Goal: Transaction & Acquisition: Download file/media

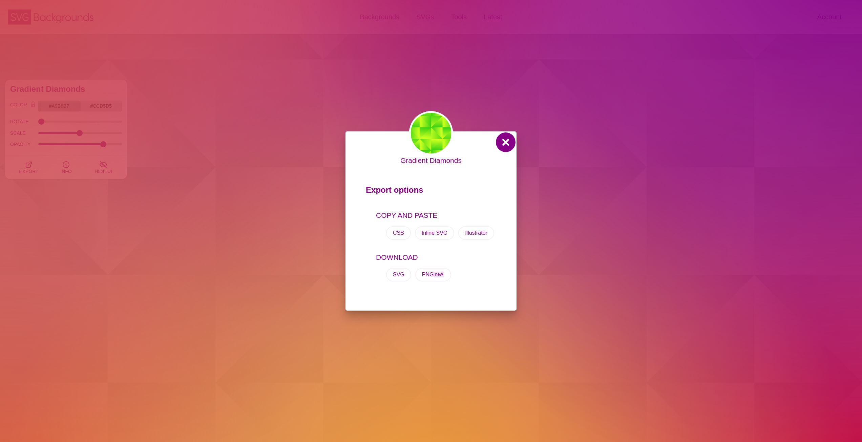
click at [506, 145] on button at bounding box center [506, 142] width 16 height 16
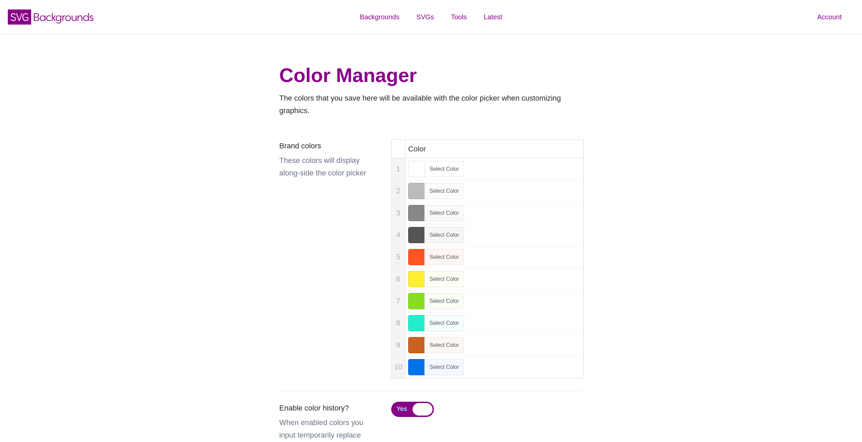
click at [692, 71] on div "Color Manager The colors that you save here will be available with the color pi…" at bounding box center [431, 287] width 862 height 507
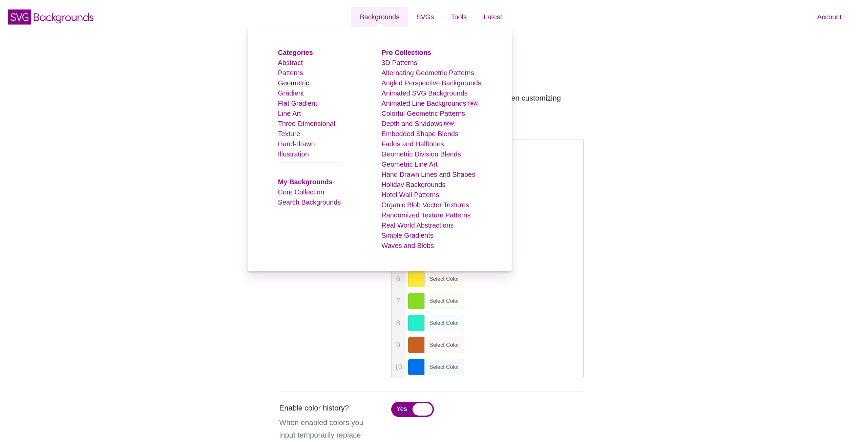
click at [295, 83] on link "Geometric" at bounding box center [293, 82] width 31 height 7
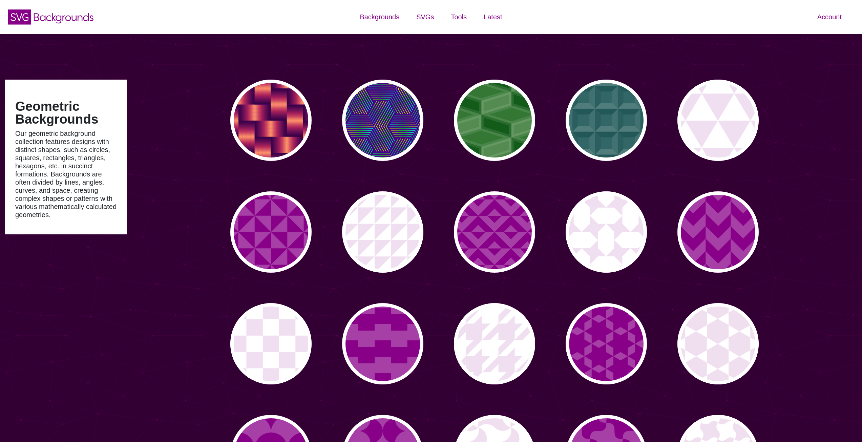
type input "#450057"
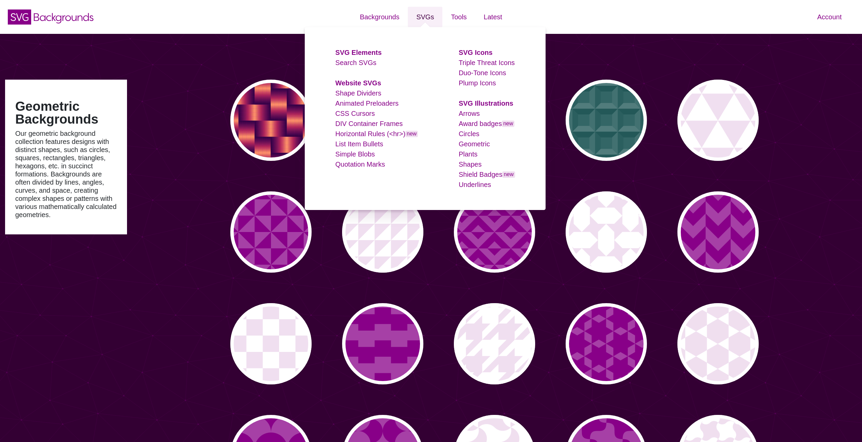
click at [425, 15] on link "SVGs" at bounding box center [425, 17] width 35 height 20
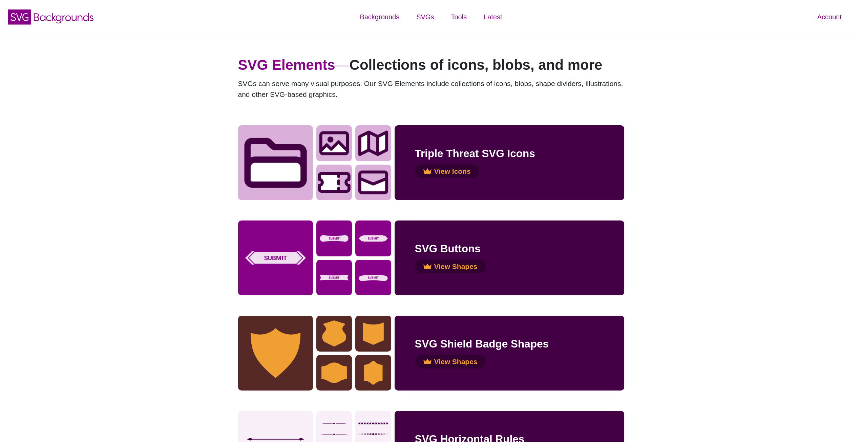
drag, startPoint x: 328, startPoint y: 165, endPoint x: 168, endPoint y: 271, distance: 191.9
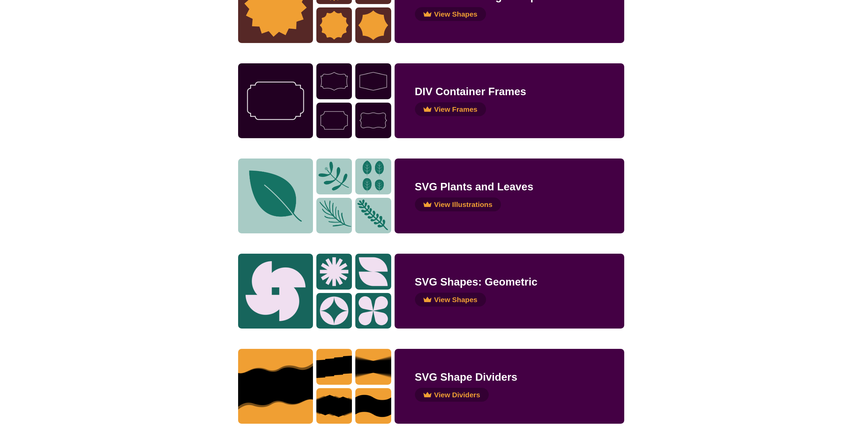
scroll to position [542, 0]
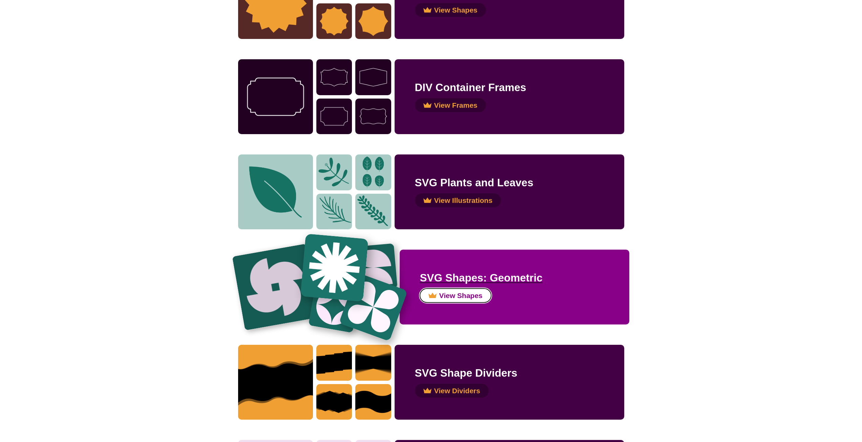
click at [461, 294] on button "View Shapes" at bounding box center [455, 296] width 71 height 14
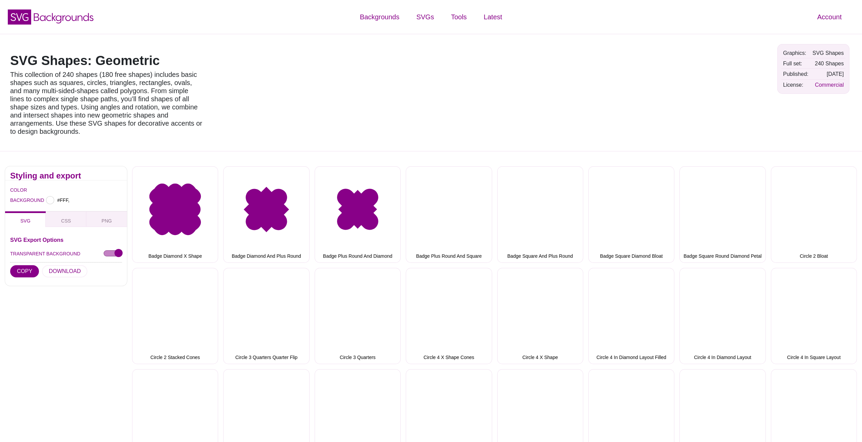
type input "#FFFFFF"
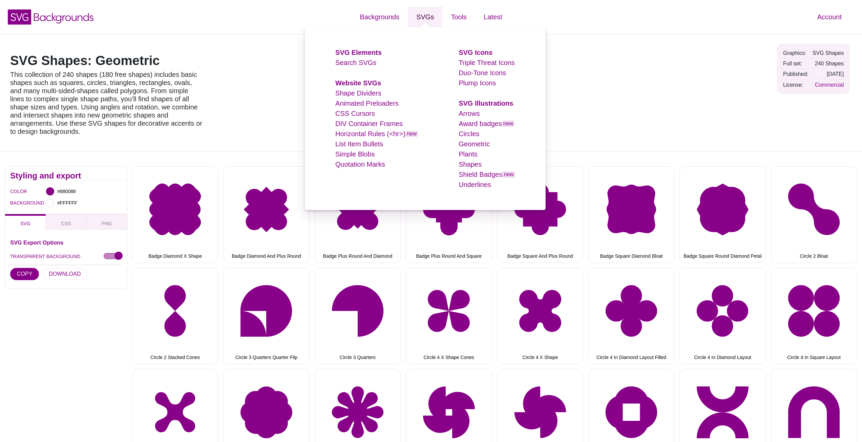
click at [422, 21] on link "SVGs" at bounding box center [425, 17] width 35 height 20
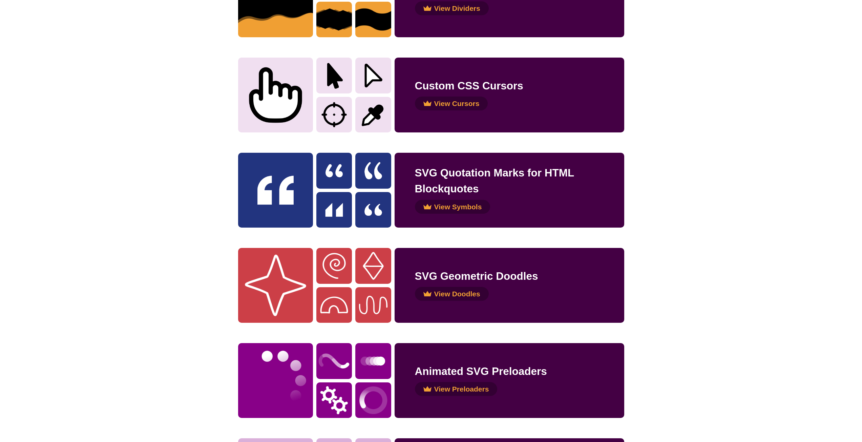
scroll to position [1016, 0]
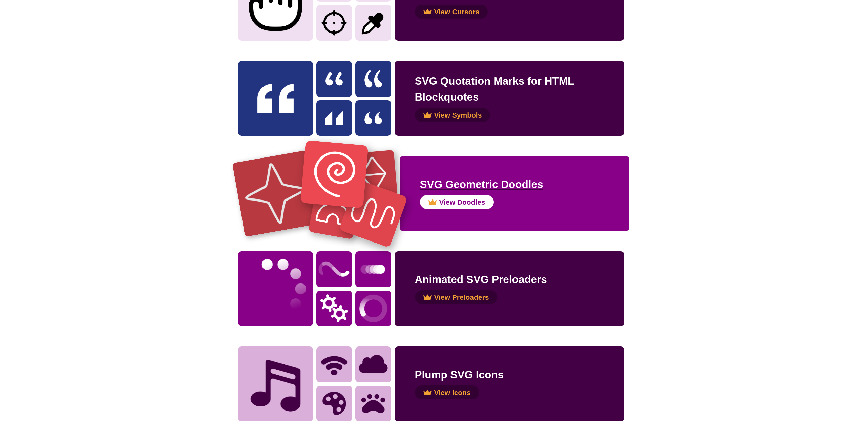
click at [467, 189] on h2 "SVG Geometric Doodles" at bounding box center [514, 184] width 189 height 16
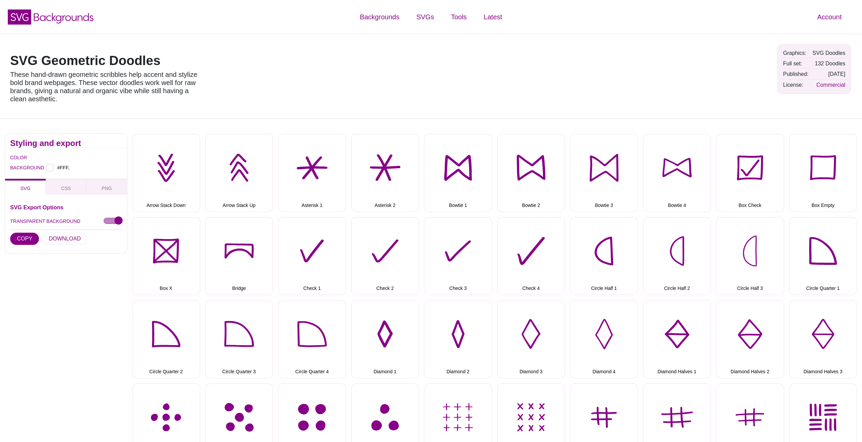
type input "#FFFFFF"
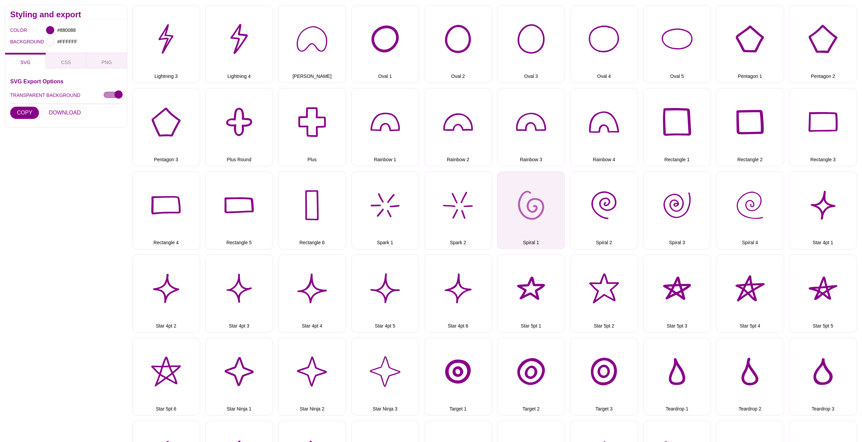
scroll to position [542, 0]
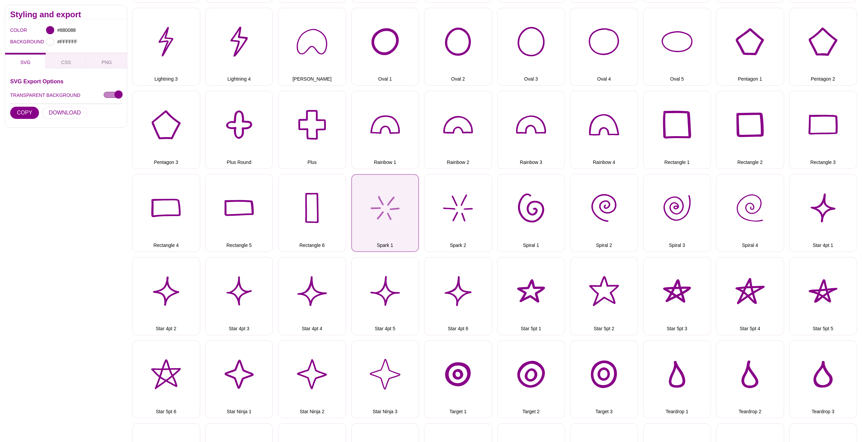
click at [397, 214] on button "Spark 1" at bounding box center [385, 213] width 68 height 78
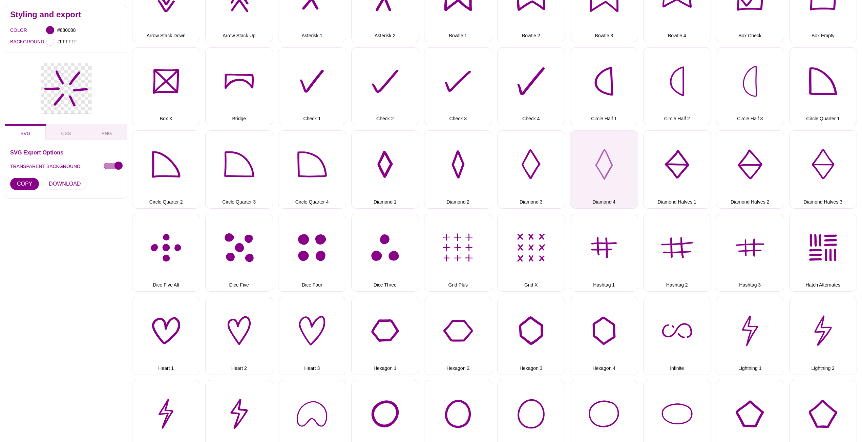
scroll to position [169, 0]
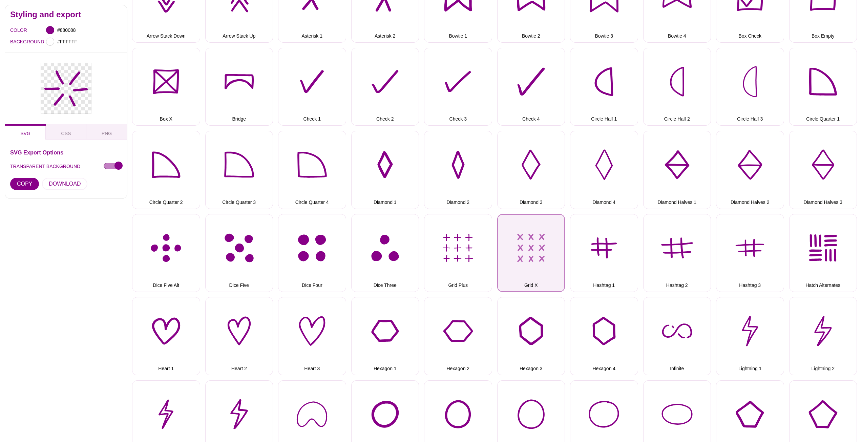
click at [538, 246] on button "Grid X" at bounding box center [531, 253] width 68 height 78
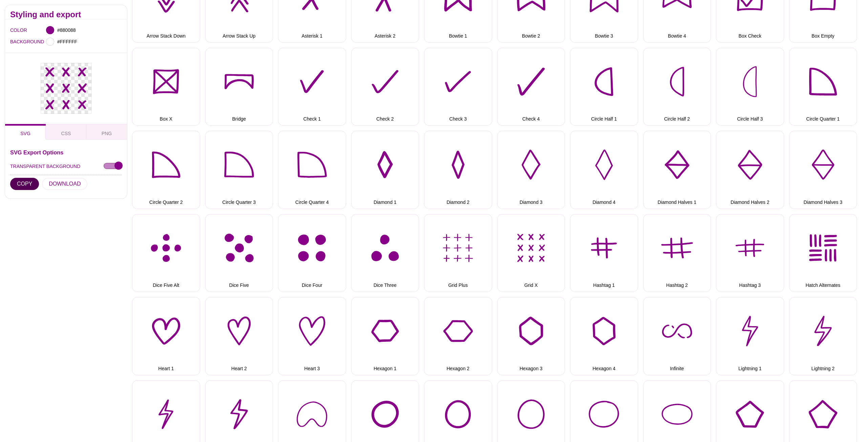
drag, startPoint x: 26, startPoint y: 184, endPoint x: 43, endPoint y: 197, distance: 21.2
click at [42, 199] on div "Styling and export COLOR #880088 BACKGROUND #FFFFFF SVG CSS PNG SVG Export Opti…" at bounding box center [66, 107] width 122 height 204
click at [55, 186] on button "DOWNLOAD" at bounding box center [64, 184] width 45 height 12
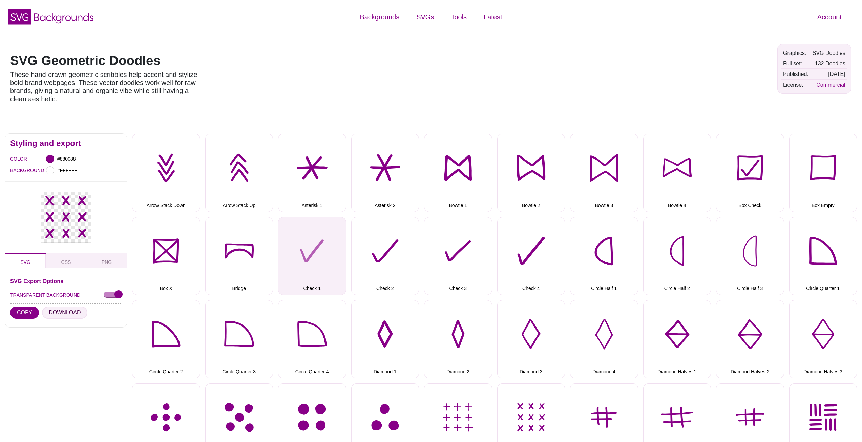
scroll to position [102, 0]
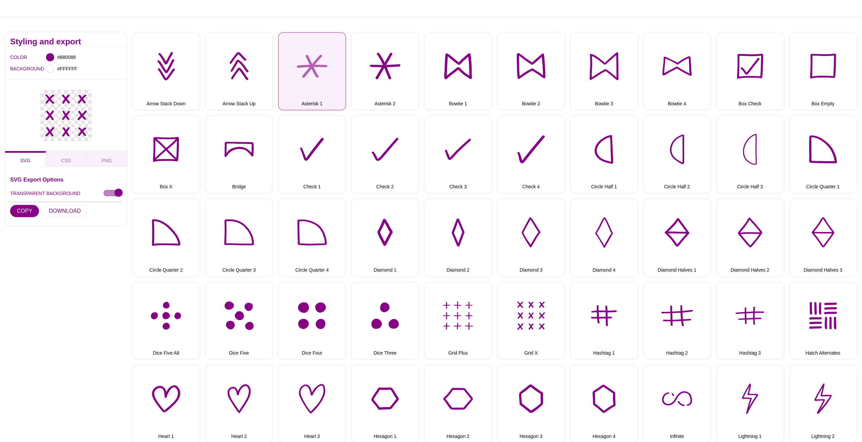
click at [322, 80] on button "Asterisk 1" at bounding box center [312, 71] width 68 height 78
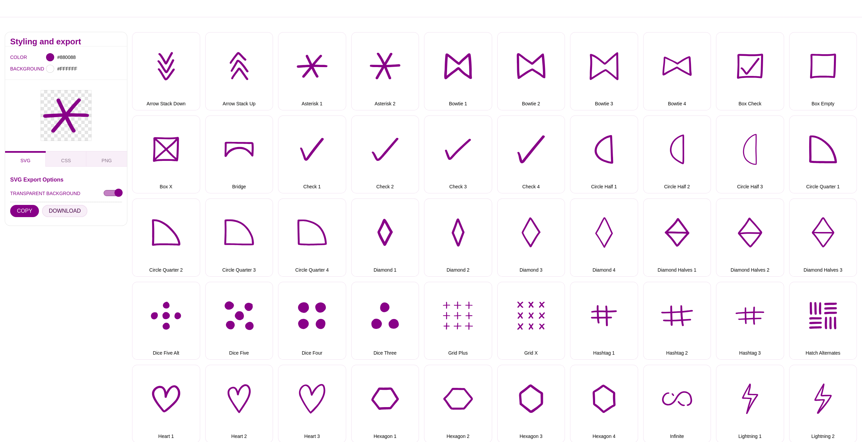
click at [64, 212] on button "DOWNLOAD" at bounding box center [64, 211] width 45 height 12
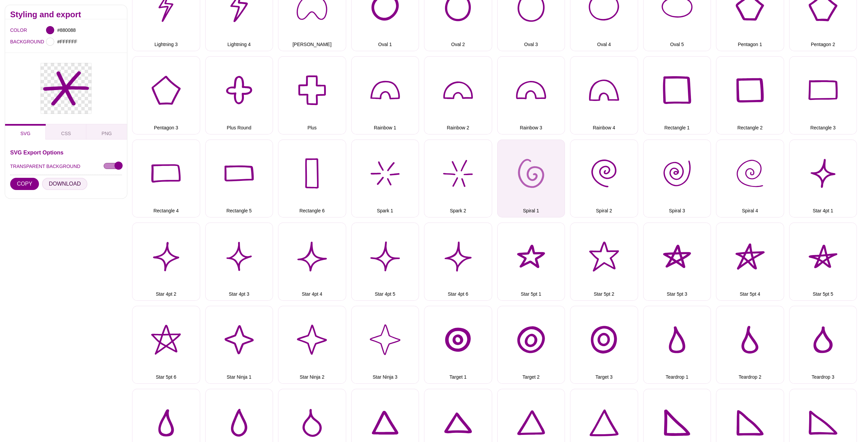
scroll to position [610, 0]
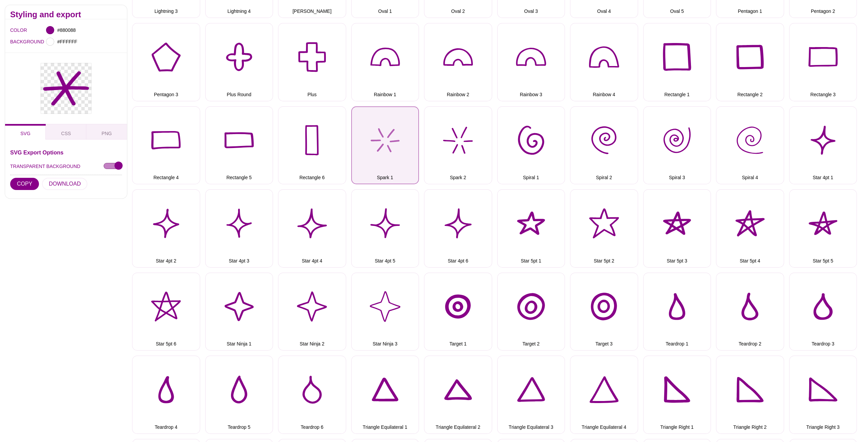
click at [398, 150] on button "Spark 1" at bounding box center [385, 145] width 68 height 78
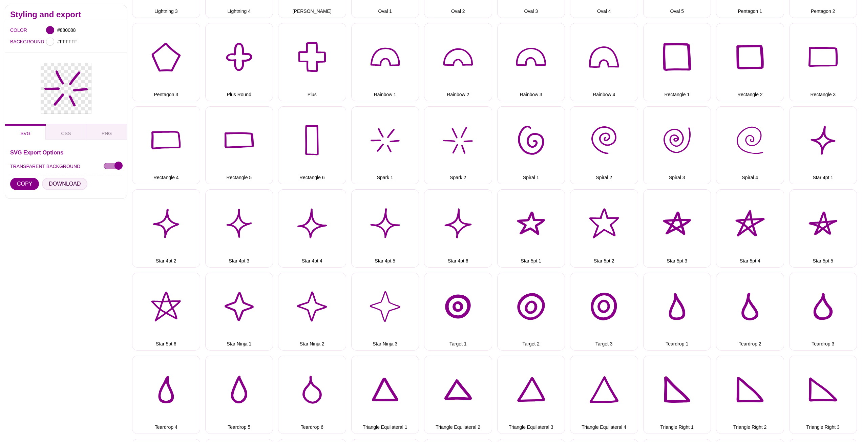
click at [67, 184] on button "DOWNLOAD" at bounding box center [64, 184] width 45 height 12
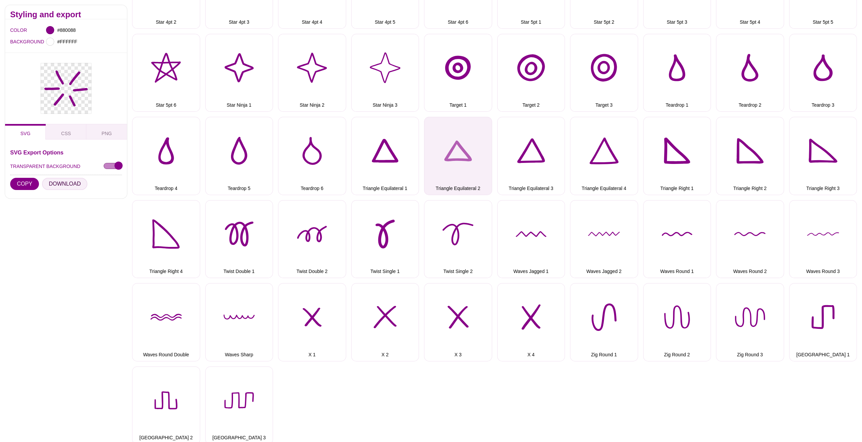
scroll to position [847, 0]
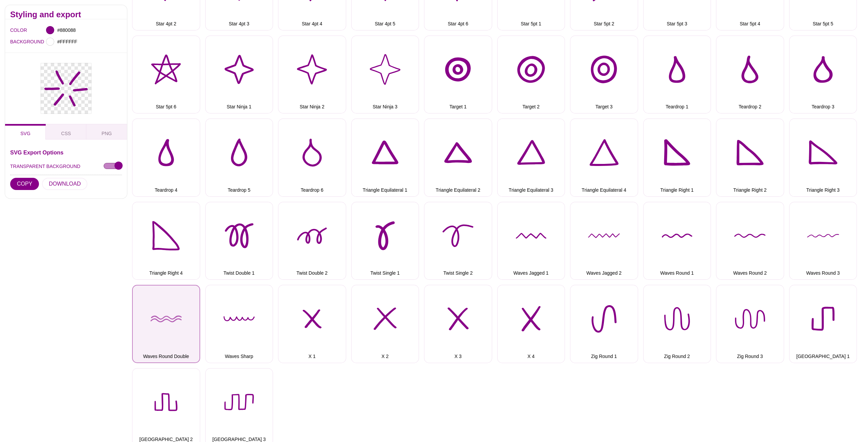
click at [177, 329] on button "Waves Round Double" at bounding box center [166, 324] width 68 height 78
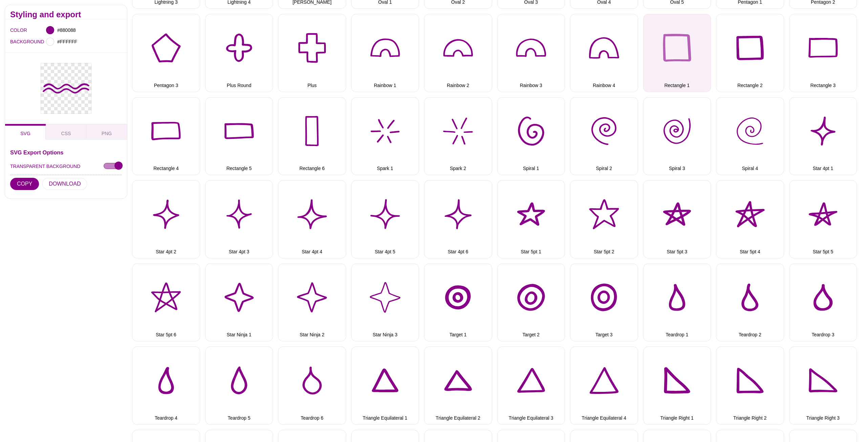
scroll to position [542, 0]
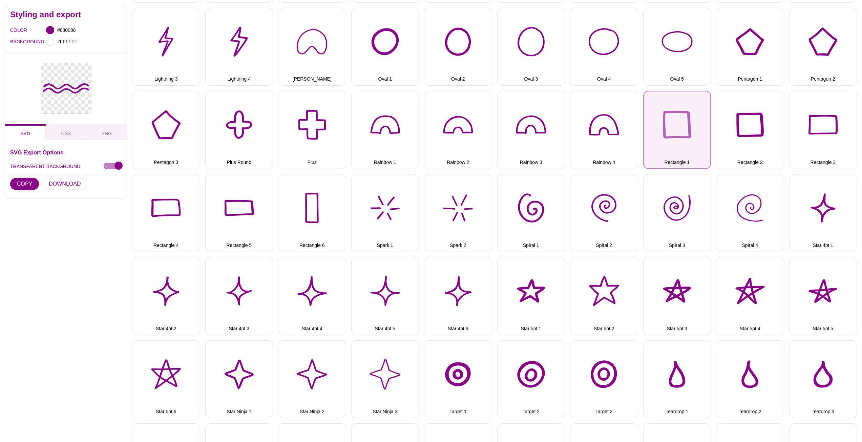
click at [677, 135] on button "Rectangle 1" at bounding box center [677, 130] width 68 height 78
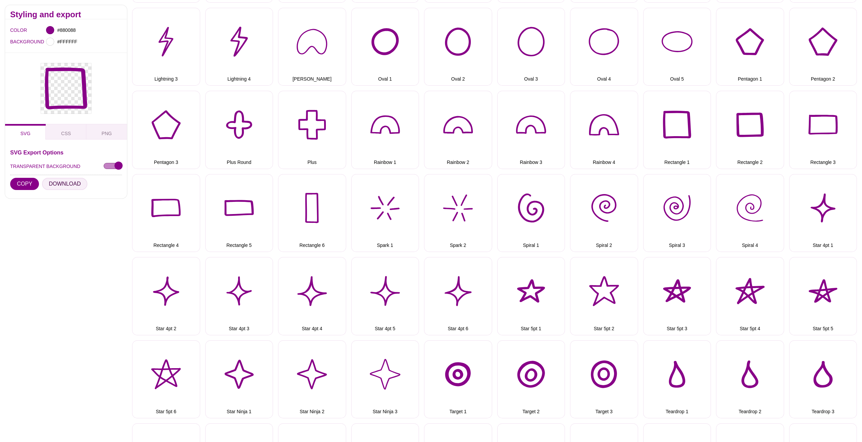
click at [63, 184] on button "DOWNLOAD" at bounding box center [64, 184] width 45 height 12
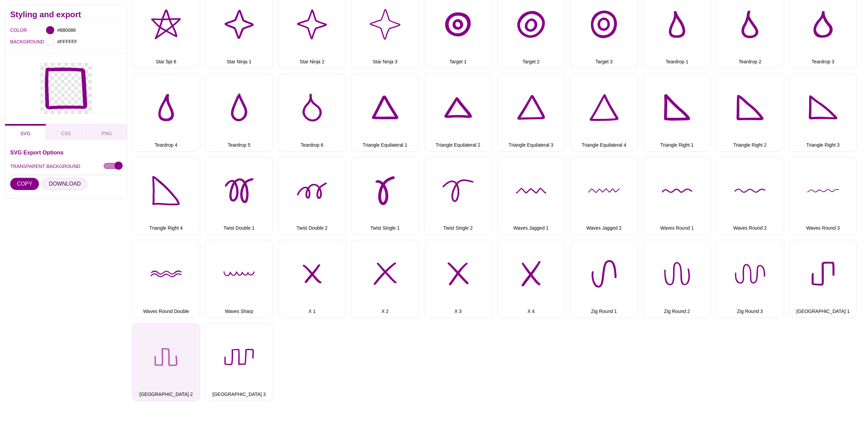
scroll to position [982, 0]
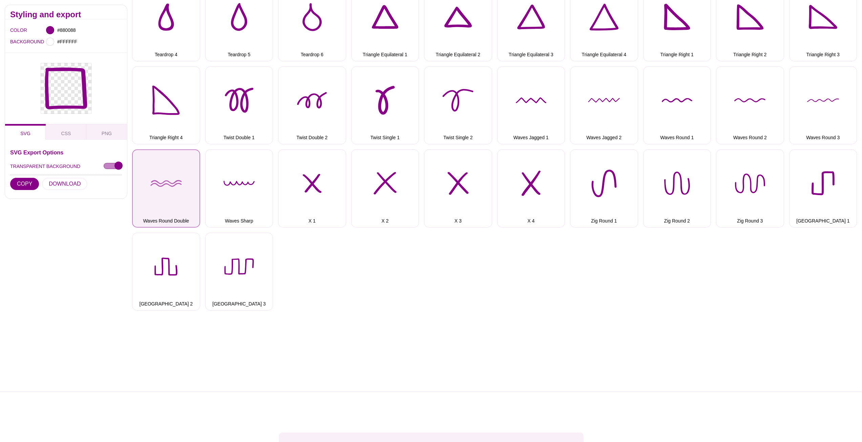
click at [162, 190] on button "Waves Round Double" at bounding box center [166, 188] width 68 height 78
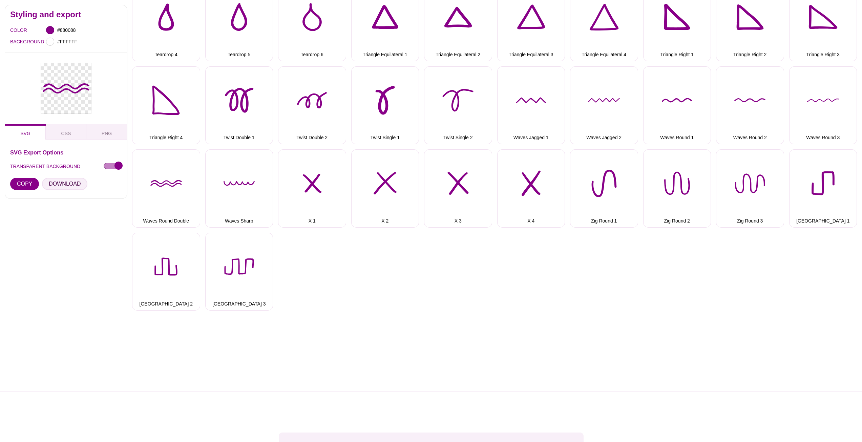
click at [62, 185] on button "DOWNLOAD" at bounding box center [64, 184] width 45 height 12
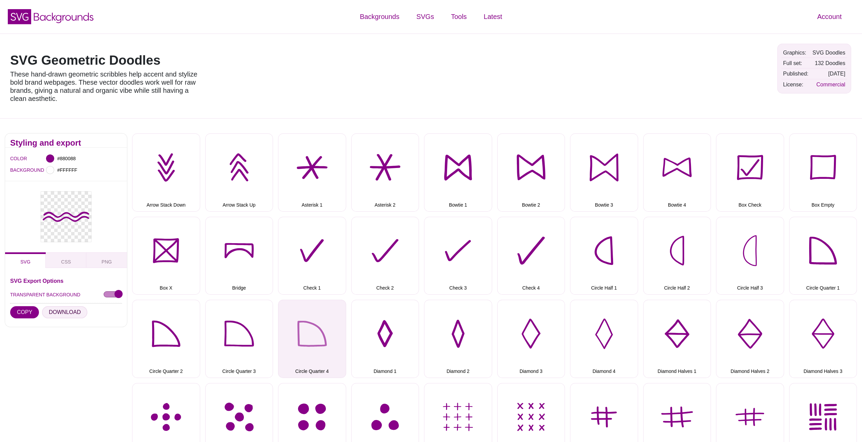
scroll to position [0, 0]
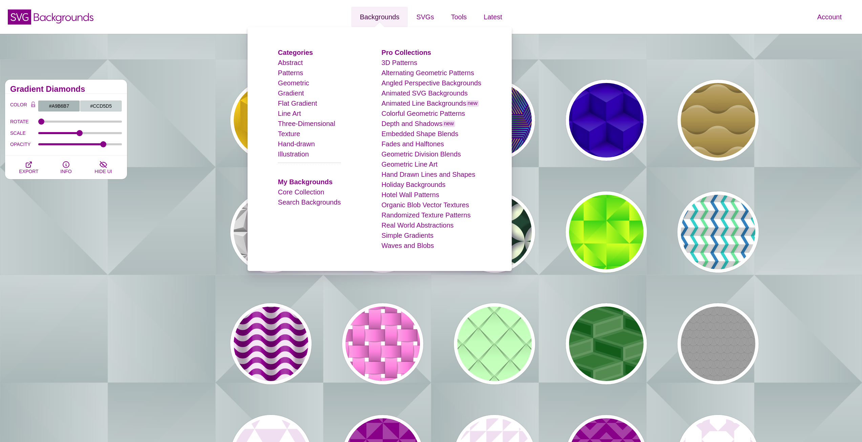
click at [379, 15] on link "Backgrounds" at bounding box center [379, 17] width 57 height 20
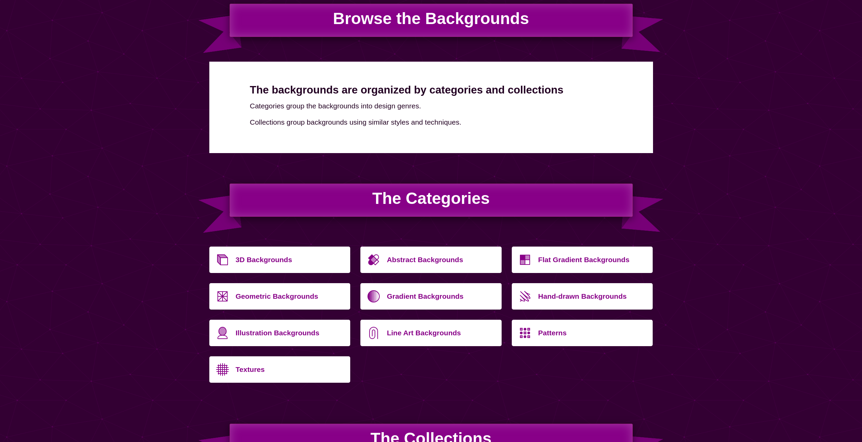
scroll to position [135, 0]
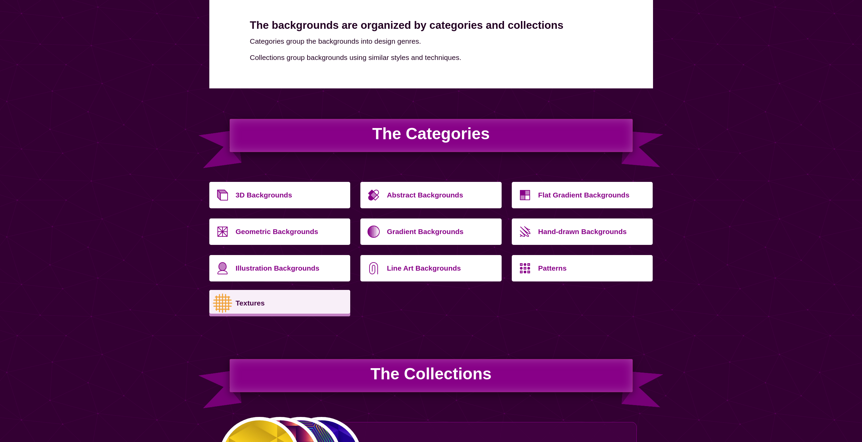
click at [247, 301] on p "Textures" at bounding box center [291, 303] width 110 height 16
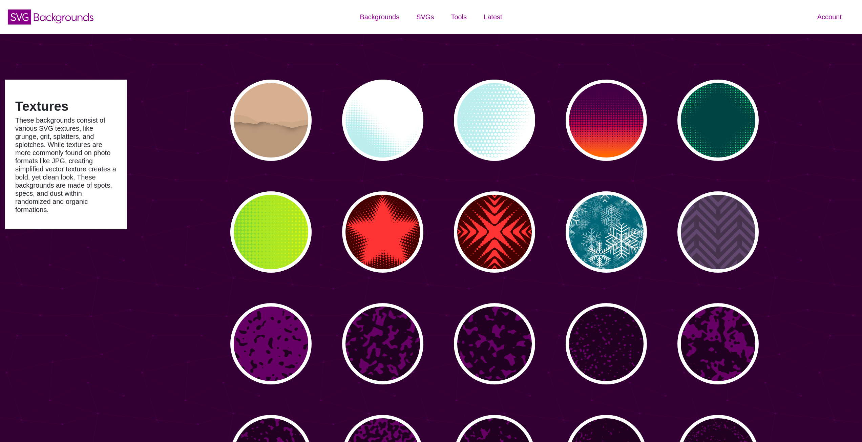
type input "#450057"
click at [56, 18] on icon at bounding box center [64, 18] width 60 height 10
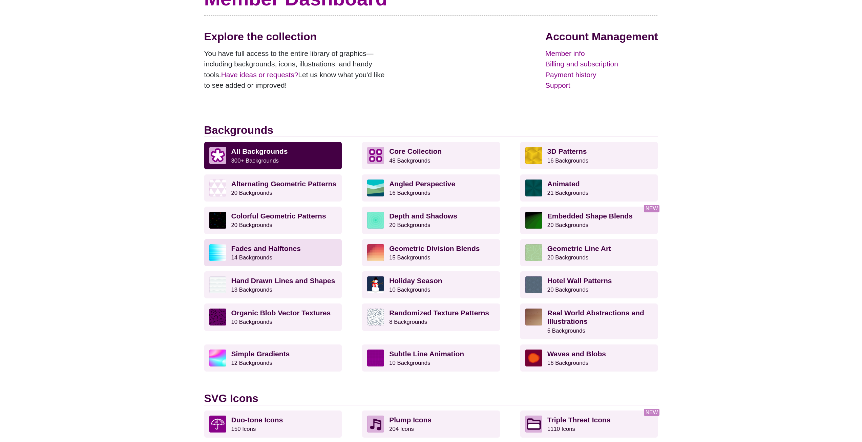
scroll to position [102, 0]
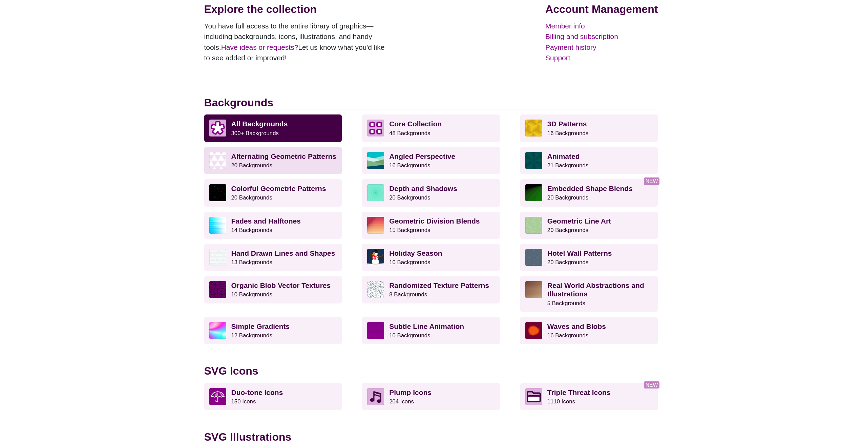
click at [229, 167] on link "Alternating Geometric Patterns 20 Backgrounds" at bounding box center [273, 160] width 138 height 27
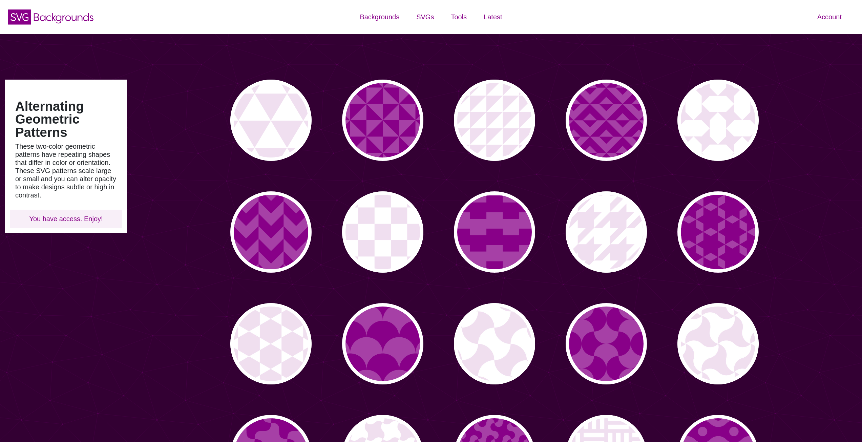
type input "#450057"
type input "#FFFFFF"
click at [500, 130] on div "PREVIEW" at bounding box center [494, 120] width 81 height 81
type input "#FFFFFF"
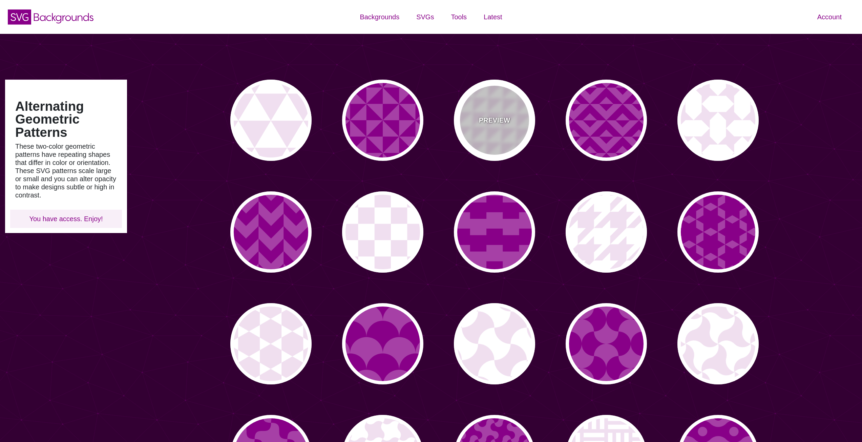
type input "#F0DFF0"
type input "#880088"
type input "0"
type input "0.2"
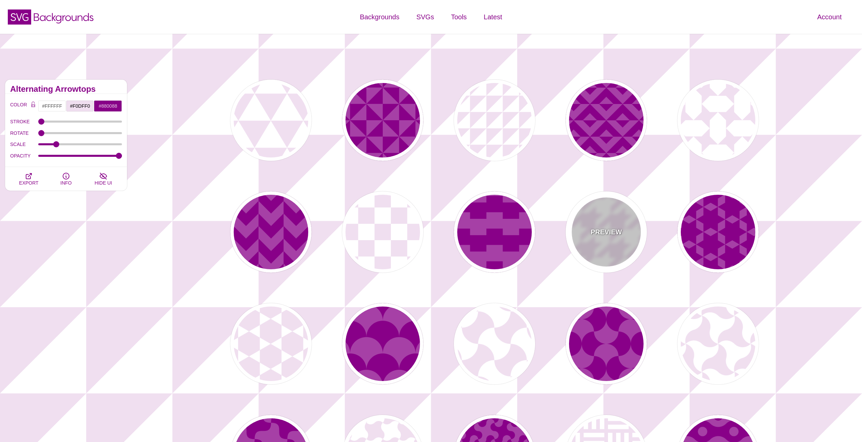
click at [632, 219] on div "PREVIEW" at bounding box center [606, 231] width 81 height 81
type input "#F0DFF0"
type input "#FFFFFF"
type input "0.2"
type input "1"
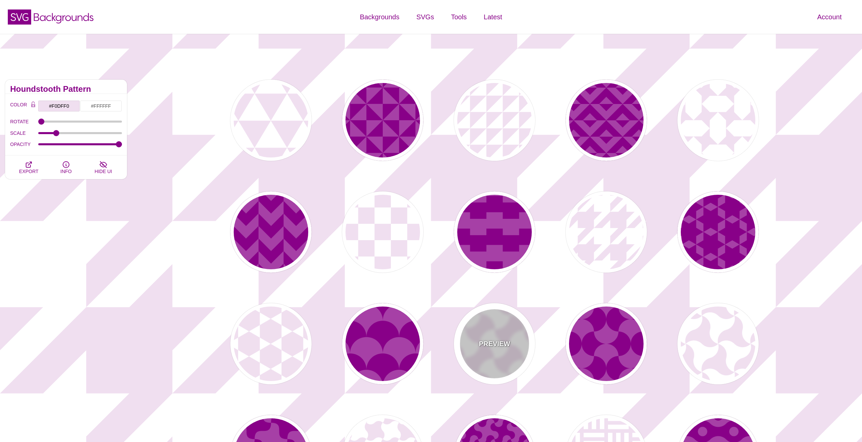
click at [516, 340] on div "PREVIEW" at bounding box center [494, 343] width 81 height 81
type input "#FFFFFF"
type input "#F0DFF0"
type input "0"
type input "0.2"
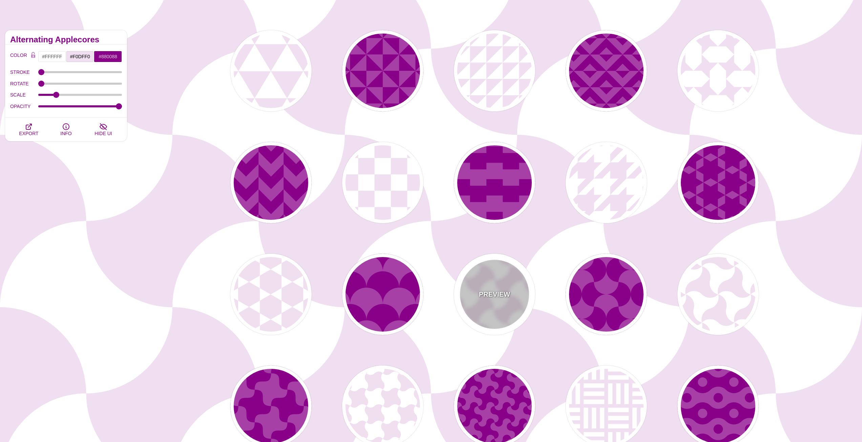
scroll to position [135, 0]
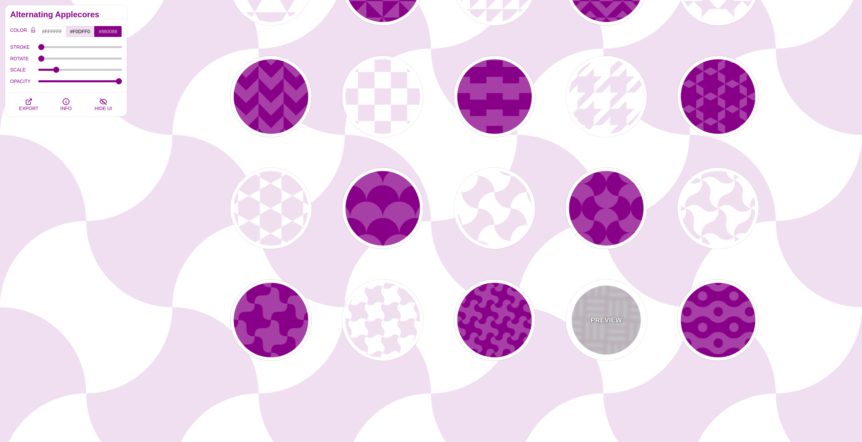
click at [599, 334] on div "PREVIEW" at bounding box center [606, 319] width 81 height 81
type input "#F0DFF0"
type input "#FFFFFF"
type input "60"
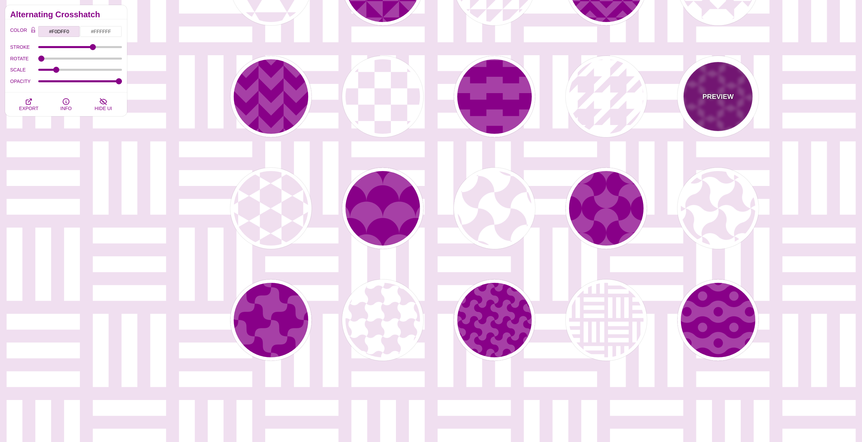
click at [732, 100] on p "PREVIEW" at bounding box center [717, 96] width 31 height 10
type input "#A640A6"
type input "#880088"
type input "#FFFFFF"
type input "0"
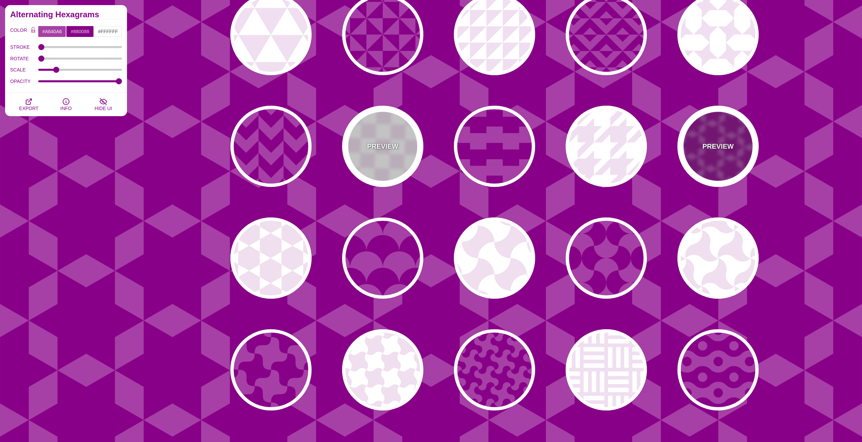
scroll to position [0, 0]
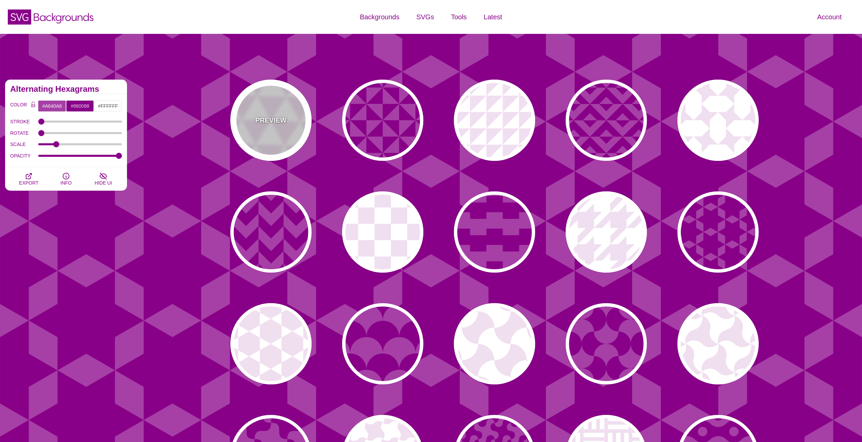
click at [265, 95] on div "PREVIEW" at bounding box center [270, 120] width 81 height 81
type input "#FFFFFF"
type input "#F0DFF0"
type input "#880088"
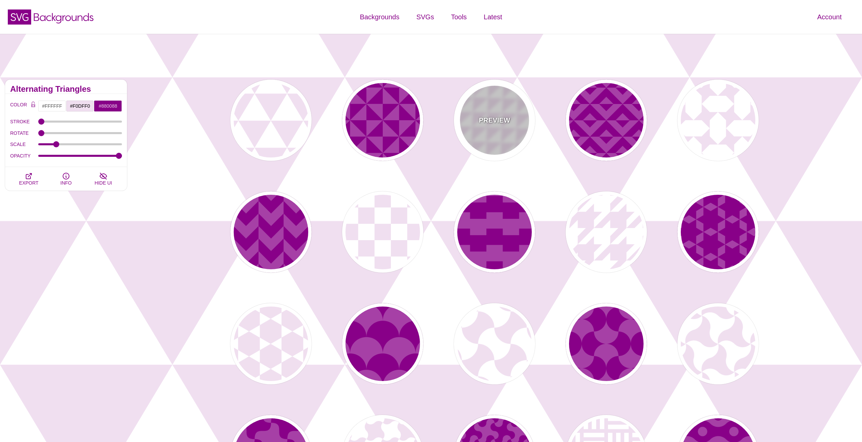
click at [495, 94] on div "PREVIEW" at bounding box center [494, 120] width 81 height 81
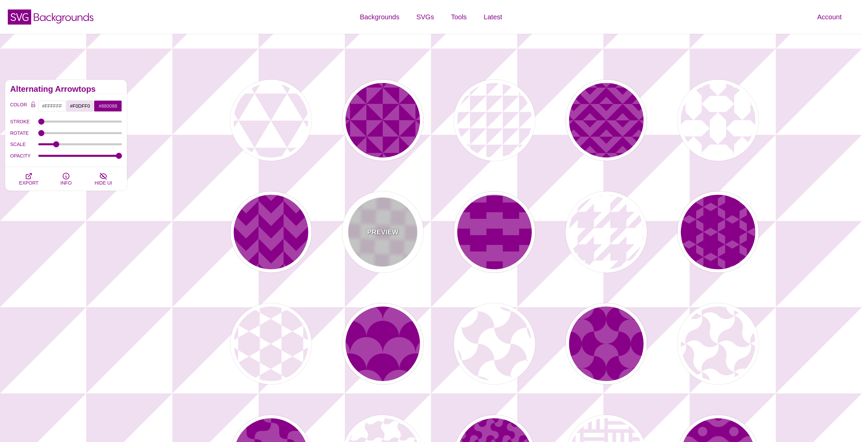
click at [400, 229] on div "PREVIEW" at bounding box center [382, 231] width 81 height 81
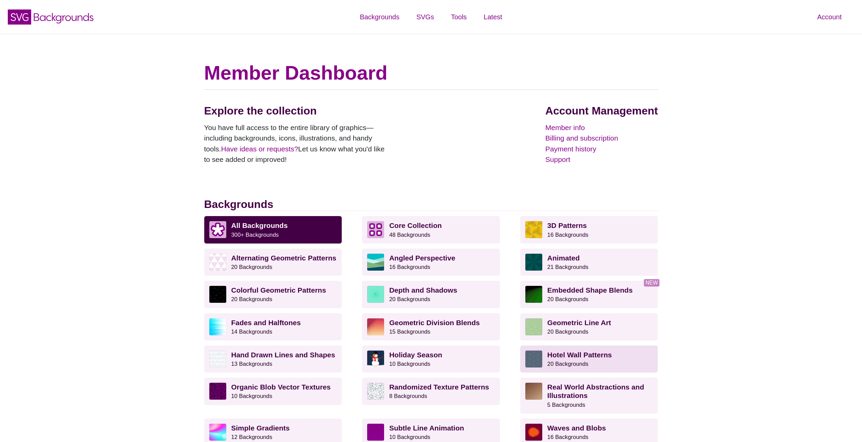
scroll to position [102, 0]
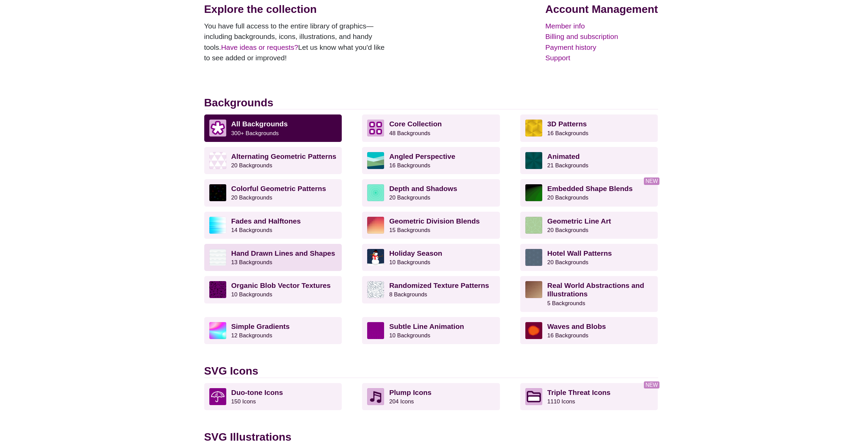
click at [262, 259] on small "13 Backgrounds" at bounding box center [251, 262] width 41 height 6
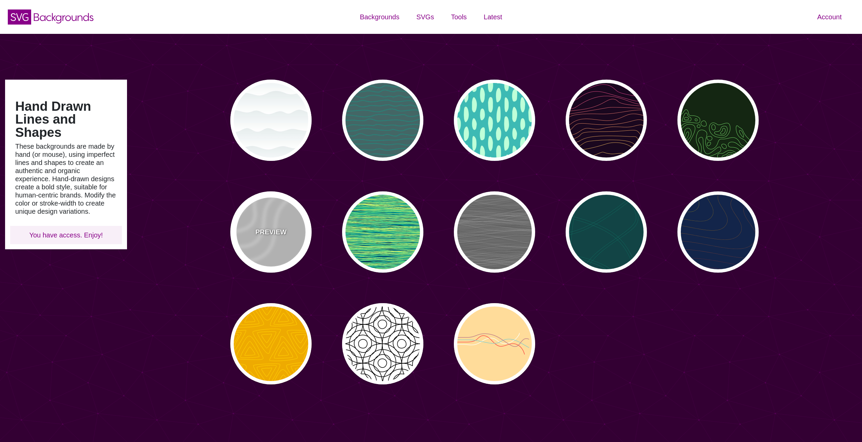
type input "#450057"
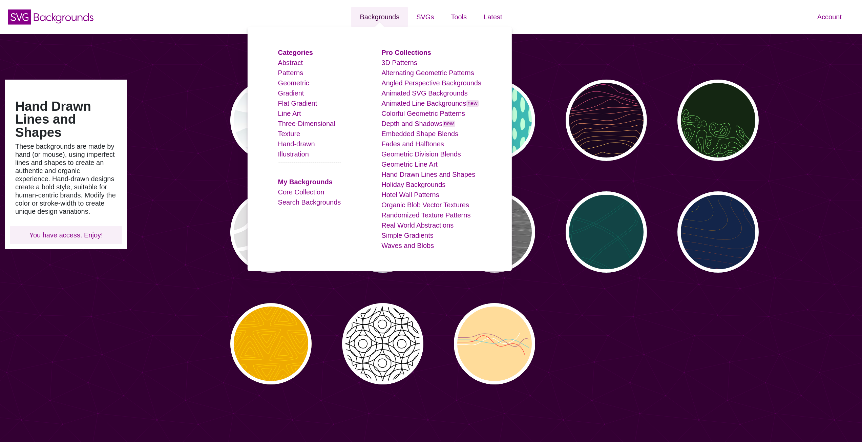
click at [383, 14] on link "Backgrounds" at bounding box center [379, 17] width 57 height 20
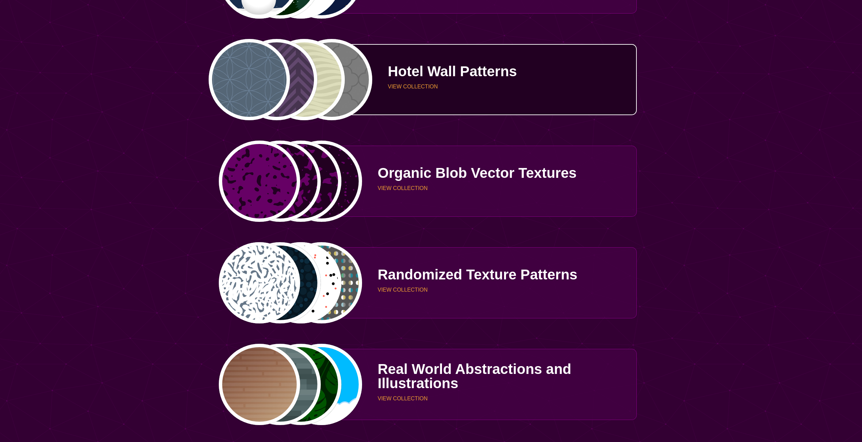
scroll to position [1693, 0]
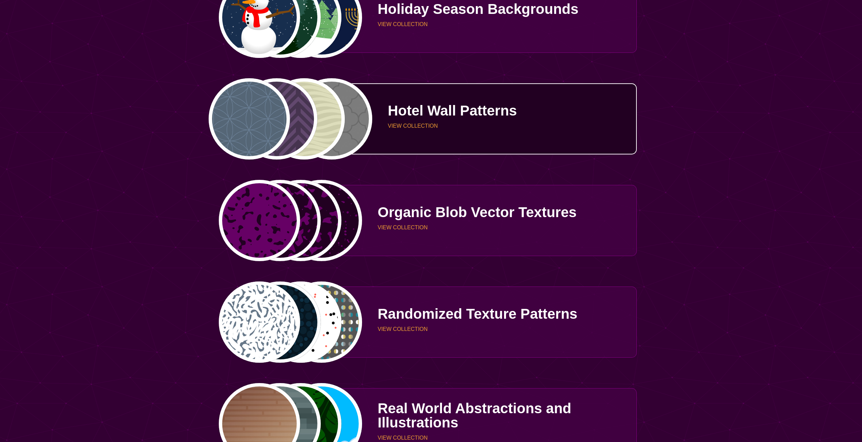
click at [413, 131] on div "Hotel Wall Patterns VIEW COLLECTION" at bounding box center [499, 118] width 274 height 51
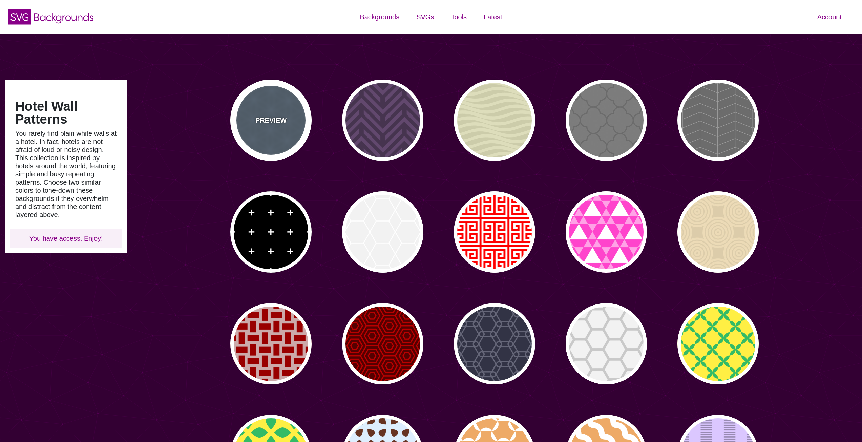
click at [286, 130] on div "PREVIEW" at bounding box center [270, 120] width 81 height 81
type input "#556677"
type input "#6D8399"
type input "0"
type input "10"
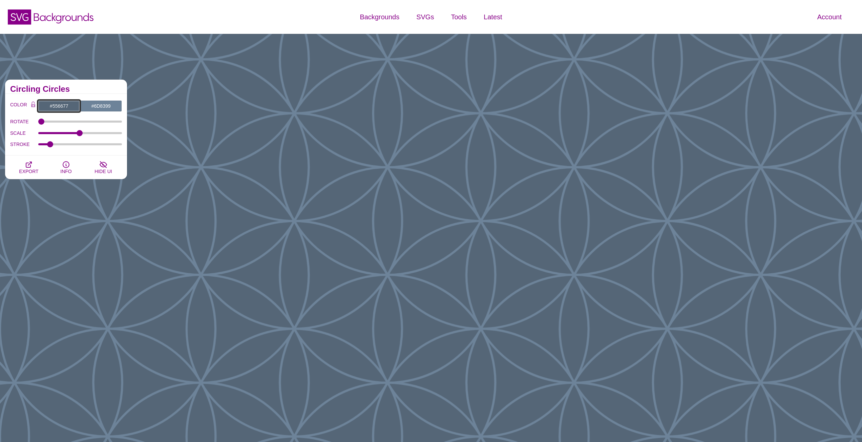
click at [69, 104] on input "#556677" at bounding box center [59, 106] width 42 height 12
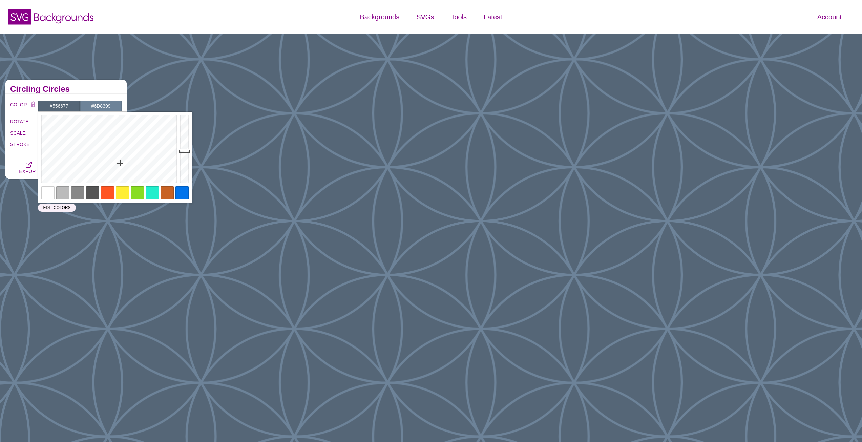
click at [62, 193] on div at bounding box center [62, 192] width 13 height 13
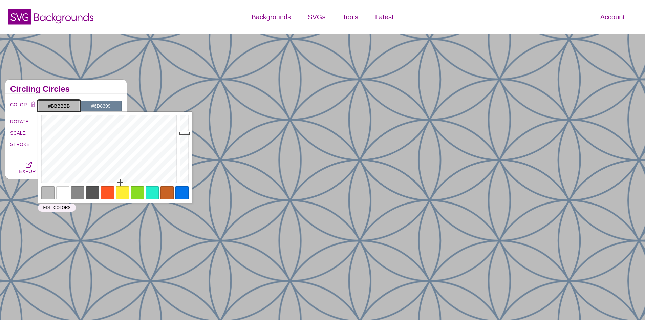
click at [63, 103] on input "#BBBBBB" at bounding box center [59, 106] width 42 height 12
paste input "CCD5D5"
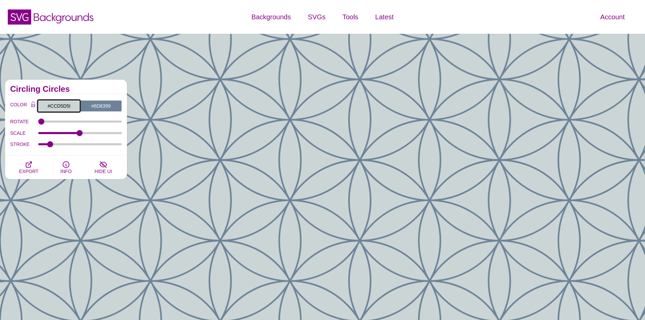
type input "#CCD5D5"
click at [108, 108] on input "#6D8399" at bounding box center [101, 106] width 42 height 12
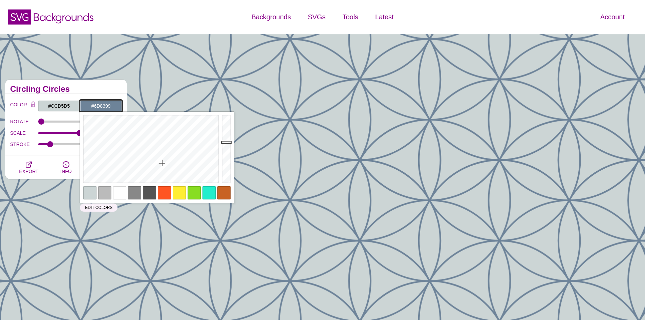
paste input "A9B6B7"
type input "#A9B6B7"
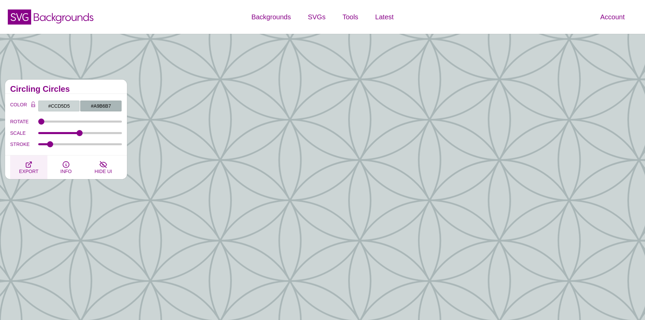
click at [32, 166] on icon "button" at bounding box center [29, 165] width 8 height 8
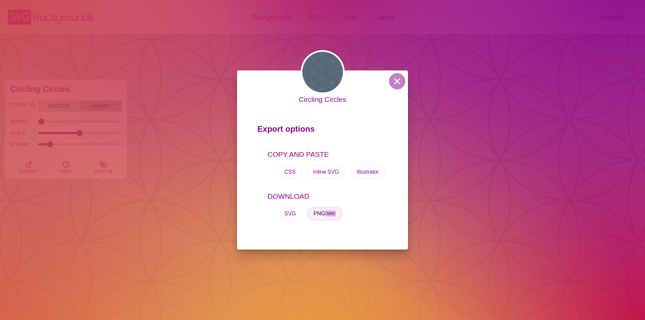
click at [319, 214] on button "PNG new" at bounding box center [325, 214] width 36 height 14
click at [395, 87] on button at bounding box center [397, 81] width 16 height 16
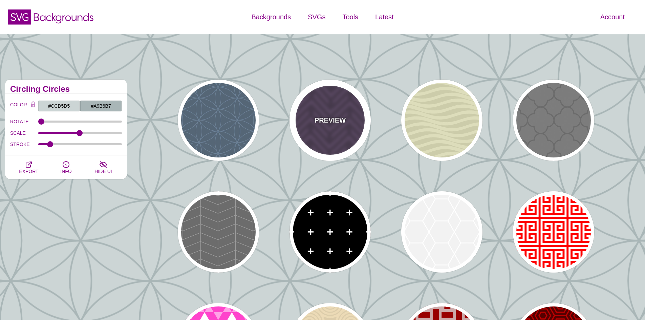
click at [353, 101] on div "PREVIEW" at bounding box center [330, 120] width 81 height 81
type input "#46344F"
type input "#62486E"
type input "#FF7300"
type input "0.2"
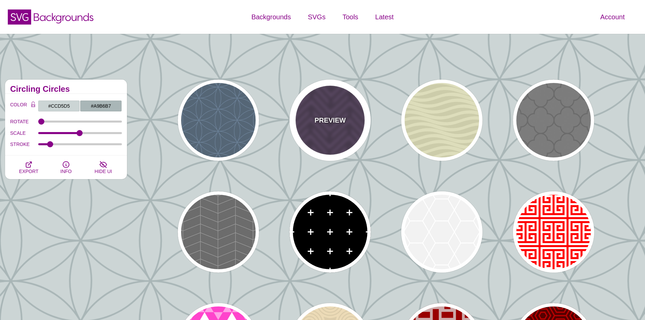
type input "0"
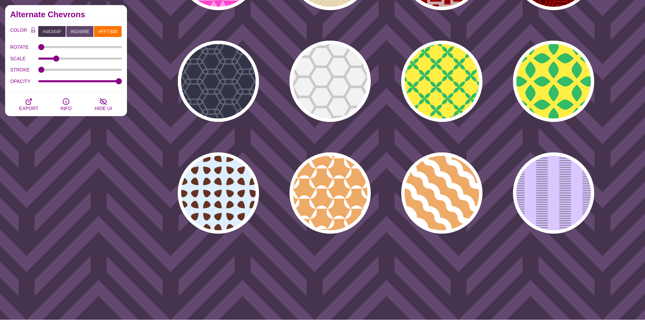
scroll to position [440, 0]
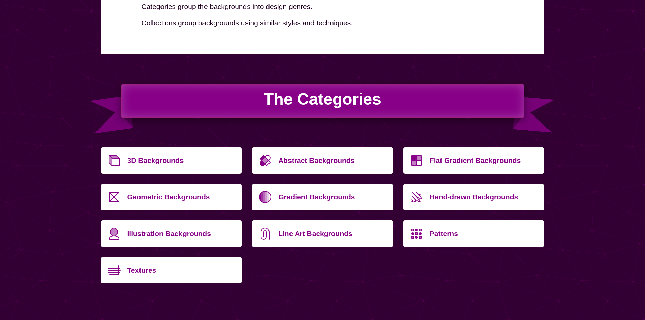
scroll to position [169, 0]
